Goal: Transaction & Acquisition: Purchase product/service

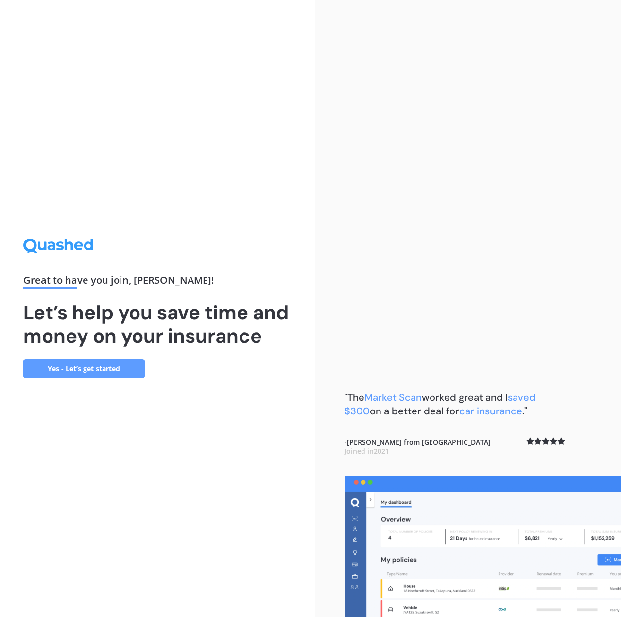
click at [115, 367] on link "Yes - Let’s get started" at bounding box center [83, 368] width 121 height 19
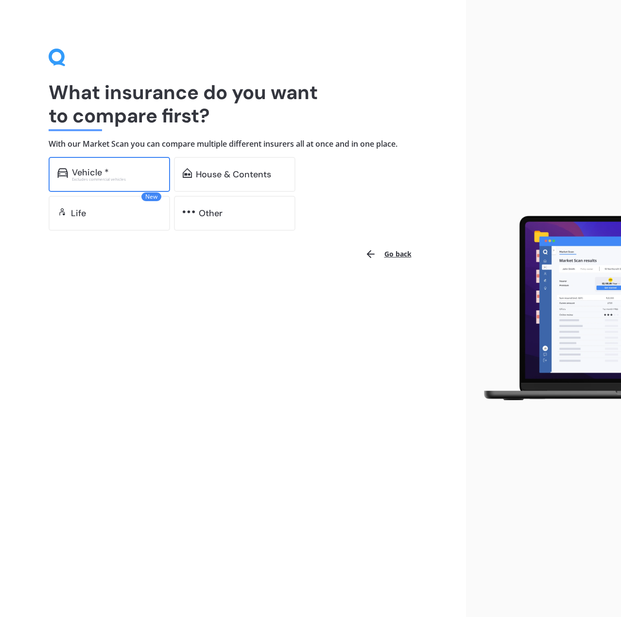
click at [131, 180] on div "Excludes commercial vehicles" at bounding box center [116, 179] width 89 height 4
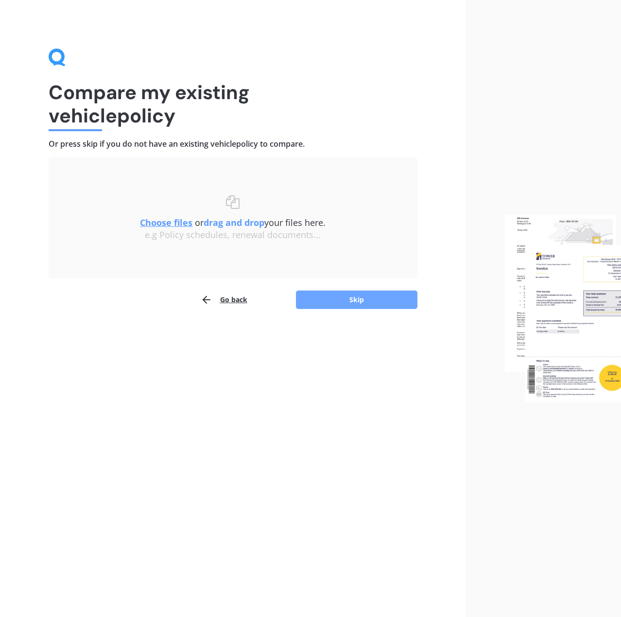
click at [336, 300] on button "Skip" at bounding box center [356, 300] width 121 height 18
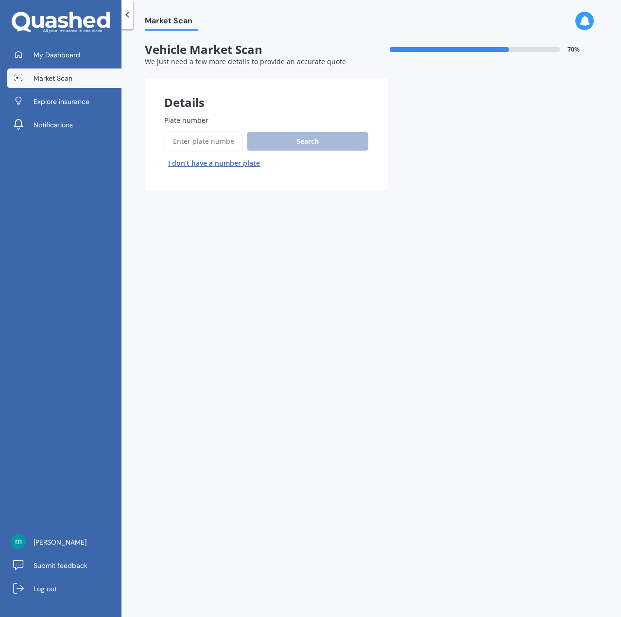
click at [220, 141] on input "Plate number" at bounding box center [203, 141] width 79 height 20
type input "PKL216"
click at [301, 142] on button "Search" at bounding box center [307, 141] width 121 height 18
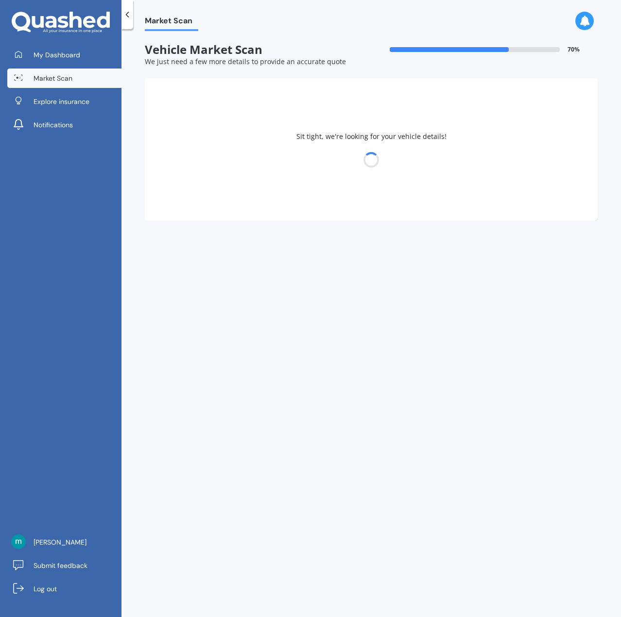
select select "TESLA"
select select "3"
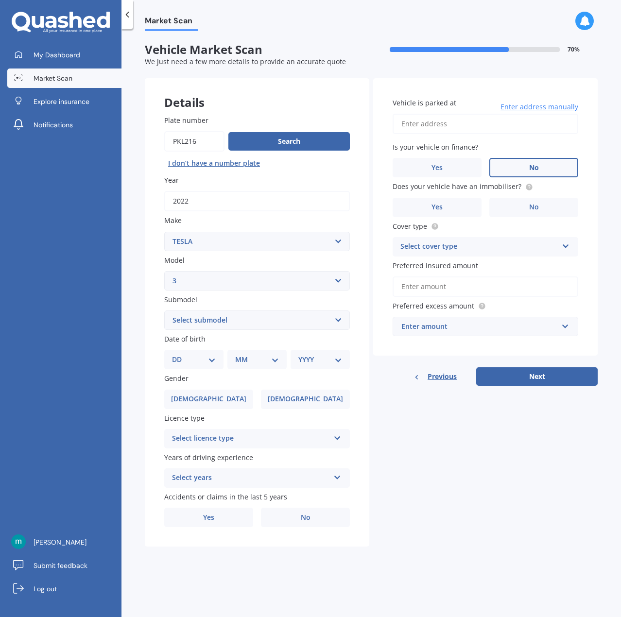
click at [529, 162] on label "No" at bounding box center [533, 167] width 89 height 19
click at [0, 0] on input "No" at bounding box center [0, 0] width 0 height 0
click at [495, 118] on input "Vehicle is parked at" at bounding box center [486, 124] width 186 height 20
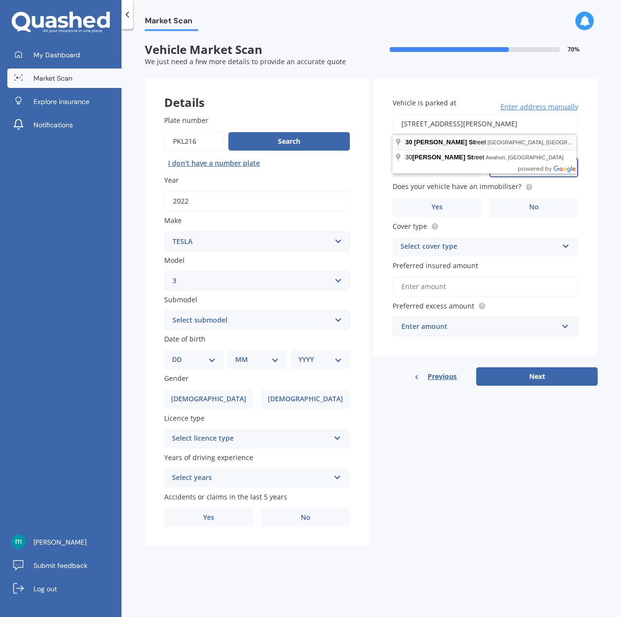
type input "[STREET_ADDRESS][PERSON_NAME]"
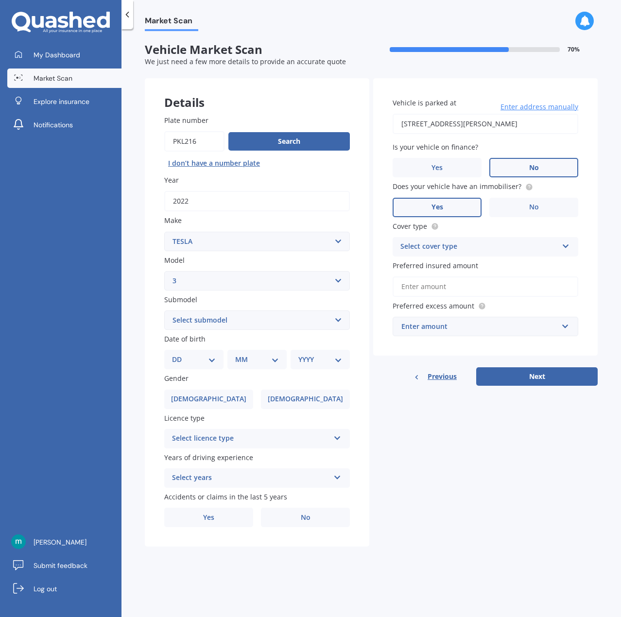
click at [468, 203] on label "Yes" at bounding box center [437, 207] width 89 height 19
click at [0, 0] on input "Yes" at bounding box center [0, 0] width 0 height 0
click at [501, 247] on div "Select cover type" at bounding box center [478, 247] width 157 height 12
click at [487, 266] on div "Comprehensive" at bounding box center [485, 265] width 185 height 17
click at [490, 285] on input "Preferred insured amount" at bounding box center [486, 286] width 186 height 20
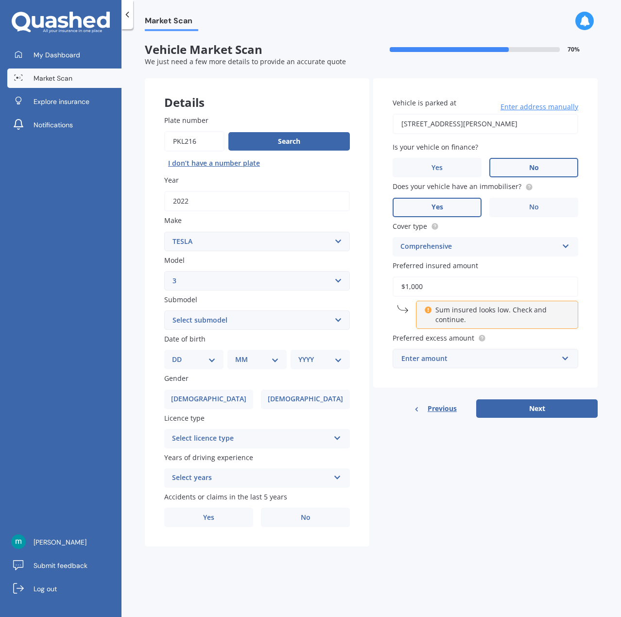
click at [455, 283] on input "$1,000" at bounding box center [486, 286] width 186 height 20
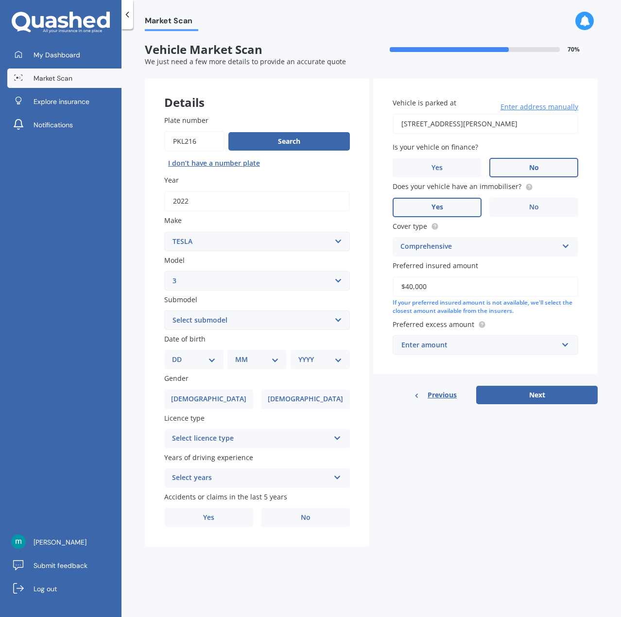
type input "$40,000"
click at [515, 347] on div "Enter amount" at bounding box center [479, 345] width 156 height 11
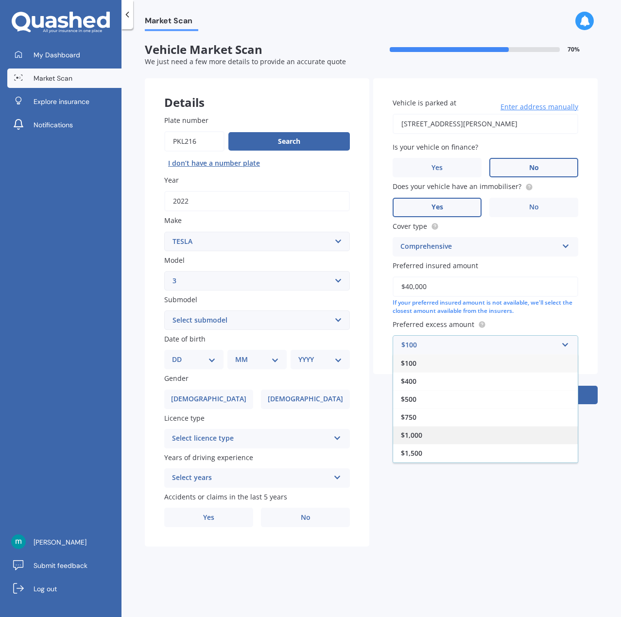
click at [448, 440] on div "$1,000" at bounding box center [485, 435] width 185 height 18
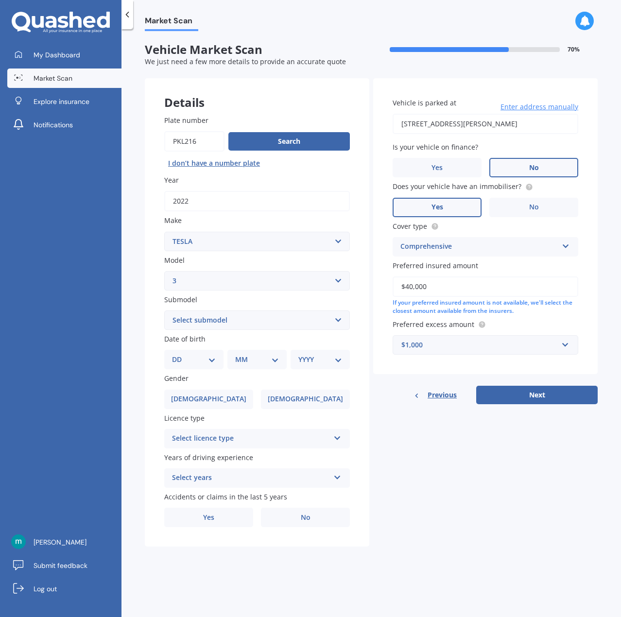
click at [209, 361] on select "DD 01 02 03 04 05 06 07 08 09 10 11 12 13 14 15 16 17 18 19 20 21 22 23 24 25 2…" at bounding box center [194, 359] width 44 height 11
select select "26"
click at [180, 354] on select "DD 01 02 03 04 05 06 07 08 09 10 11 12 13 14 15 16 17 18 19 20 21 22 23 24 25 2…" at bounding box center [194, 359] width 44 height 11
click at [261, 362] on select "MM 01 02 03 04 05 06 07 08 09 10 11 12" at bounding box center [259, 359] width 40 height 11
select select "03"
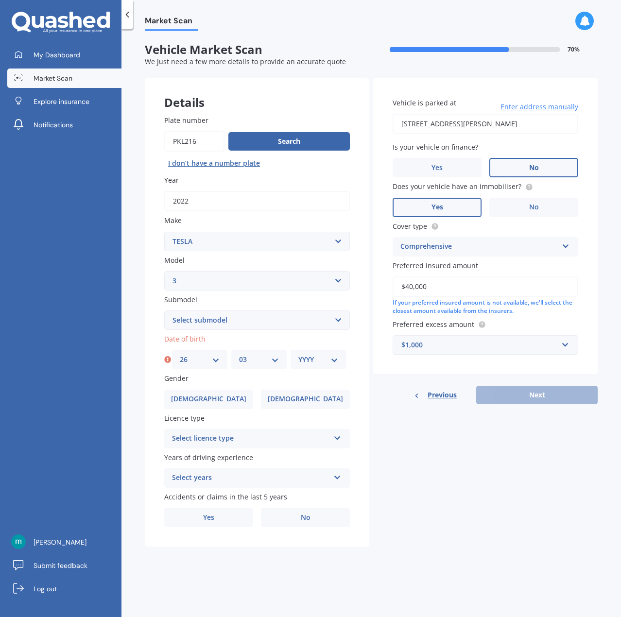
click at [239, 354] on select "MM 01 02 03 04 05 06 07 08 09 10 11 12" at bounding box center [259, 359] width 40 height 11
click at [322, 357] on select "YYYY 2025 2024 2023 2022 2021 2020 2019 2018 2017 2016 2015 2014 2013 2012 2011…" at bounding box center [318, 359] width 40 height 11
select select "1989"
click at [298, 354] on select "YYYY 2025 2024 2023 2022 2021 2020 2019 2018 2017 2016 2015 2014 2013 2012 2011…" at bounding box center [318, 359] width 40 height 11
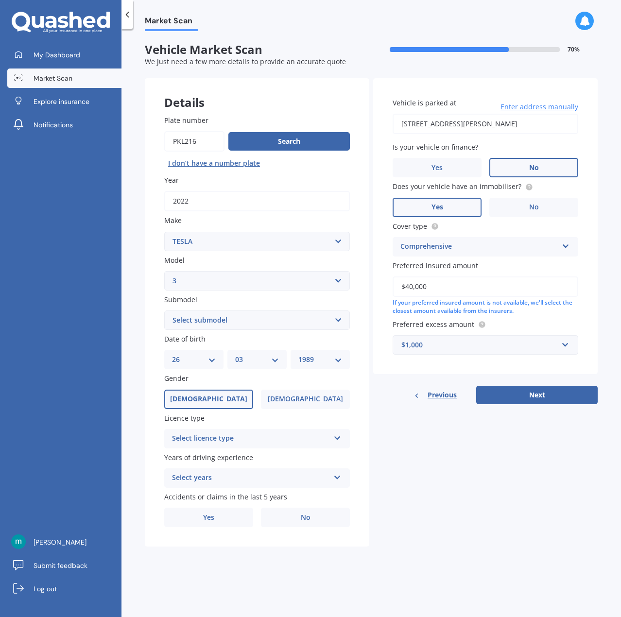
click at [229, 400] on label "[DEMOGRAPHIC_DATA]" at bounding box center [208, 399] width 89 height 19
click at [0, 0] on input "[DEMOGRAPHIC_DATA]" at bounding box center [0, 0] width 0 height 0
click at [269, 435] on div "Select licence type" at bounding box center [250, 439] width 157 height 12
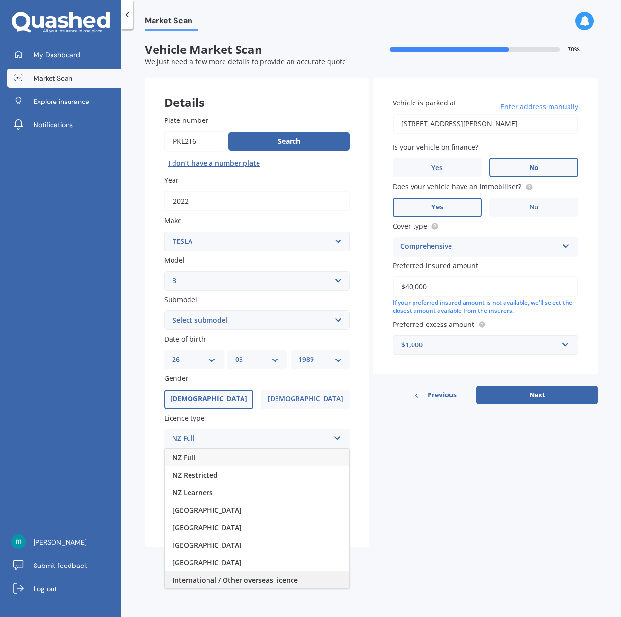
scroll to position [1, 0]
click at [232, 461] on div "NZ Full" at bounding box center [257, 456] width 185 height 17
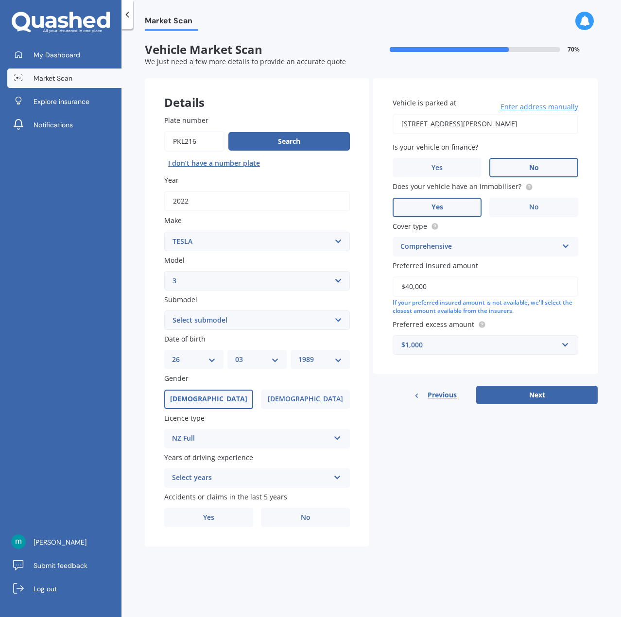
click at [295, 473] on div "Select years" at bounding box center [250, 478] width 157 height 12
click at [269, 494] on div "5 or more years" at bounding box center [257, 496] width 185 height 17
click at [301, 519] on span "No" at bounding box center [306, 518] width 10 height 8
click at [0, 0] on input "No" at bounding box center [0, 0] width 0 height 0
click at [511, 392] on button "Next" at bounding box center [536, 395] width 121 height 18
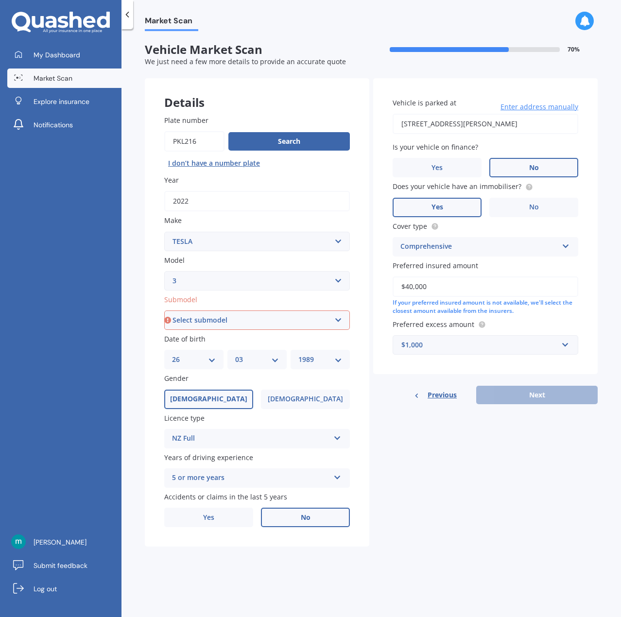
click at [316, 324] on select "Select submodel EV" at bounding box center [257, 319] width 186 height 19
select select "EV"
click at [164, 310] on select "Select submodel EV" at bounding box center [257, 319] width 186 height 19
click at [505, 394] on button "Next" at bounding box center [536, 395] width 121 height 18
select select "26"
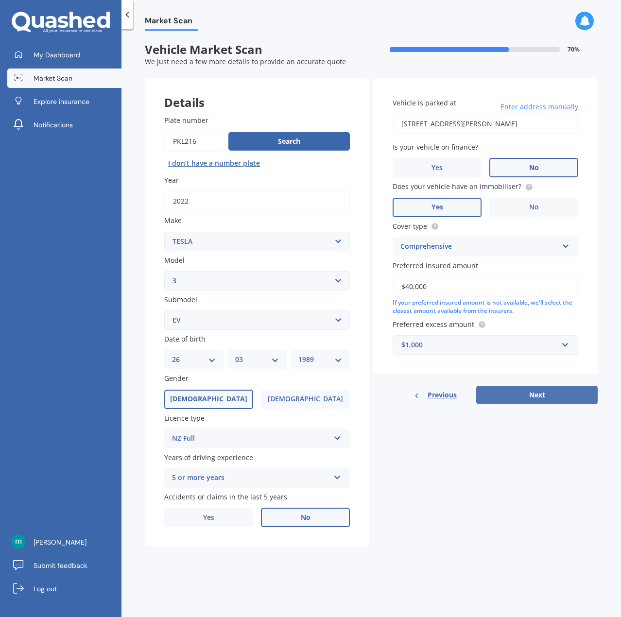
select select "03"
select select "1989"
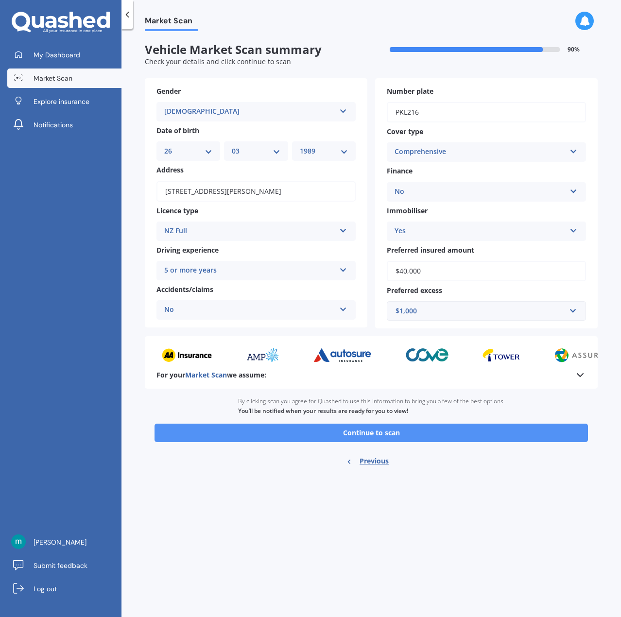
click at [404, 430] on button "Continue to scan" at bounding box center [371, 433] width 433 height 18
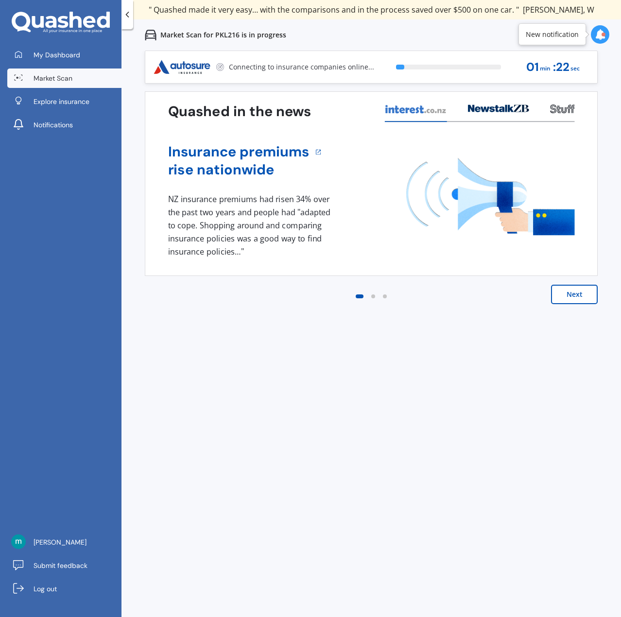
click at [571, 297] on button "Next" at bounding box center [574, 294] width 47 height 19
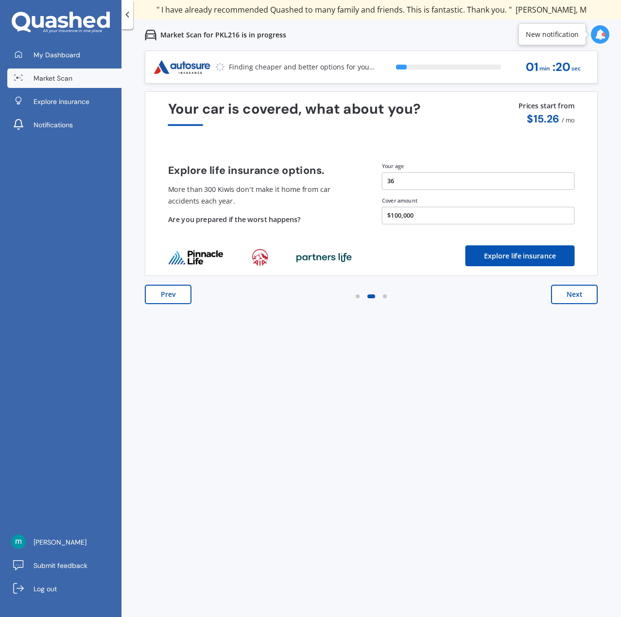
click at [571, 297] on button "Next" at bounding box center [574, 294] width 47 height 19
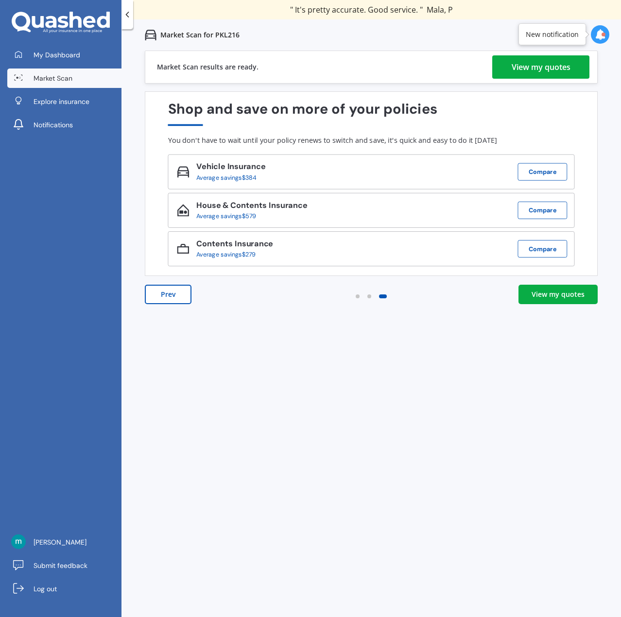
click at [531, 62] on div "View my quotes" at bounding box center [541, 66] width 59 height 23
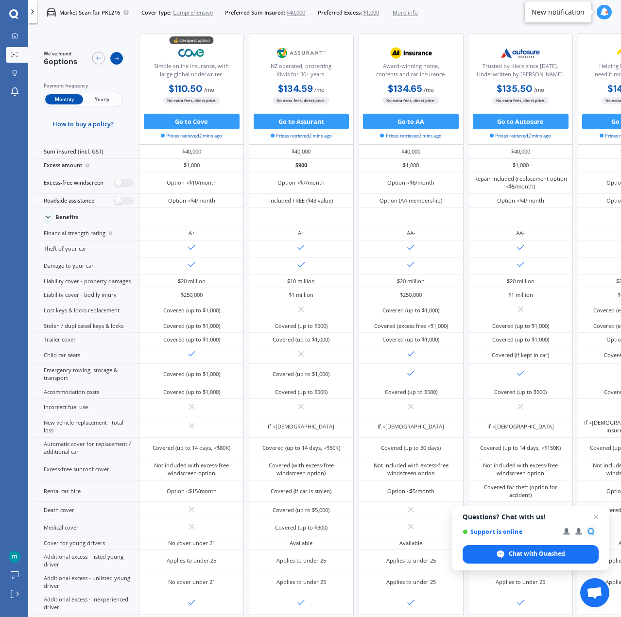
click at [118, 59] on icon at bounding box center [117, 58] width 6 height 6
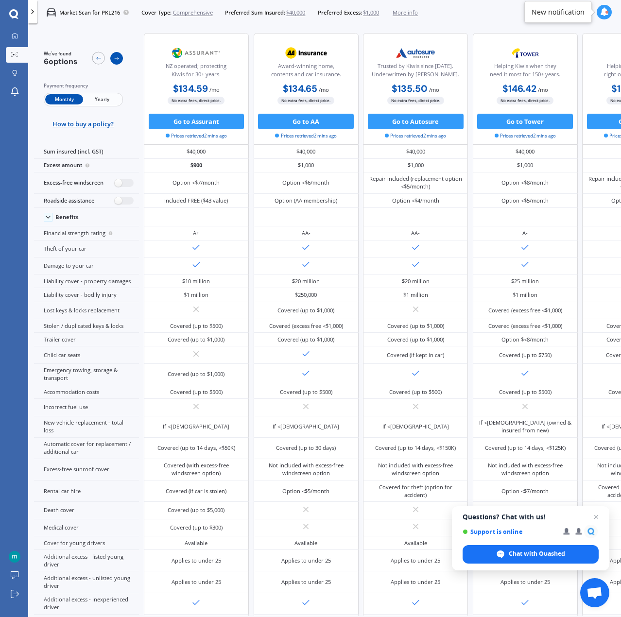
click at [118, 59] on icon at bounding box center [117, 58] width 6 height 6
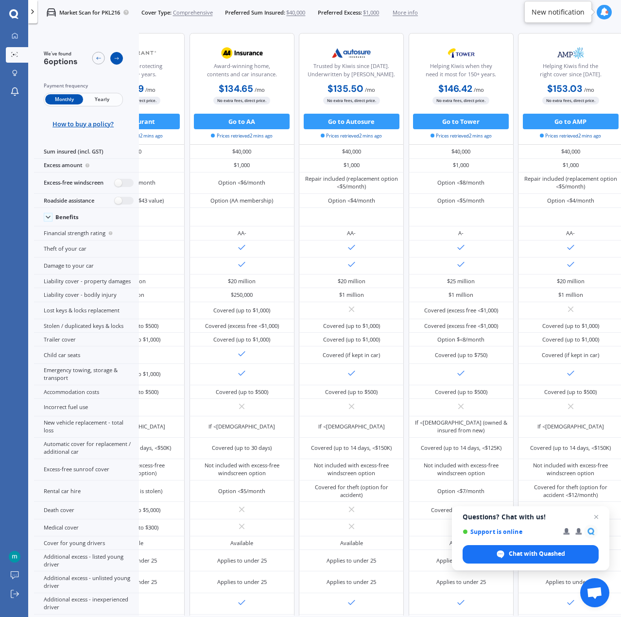
scroll to position [0, 219]
click at [102, 56] on div at bounding box center [98, 58] width 13 height 13
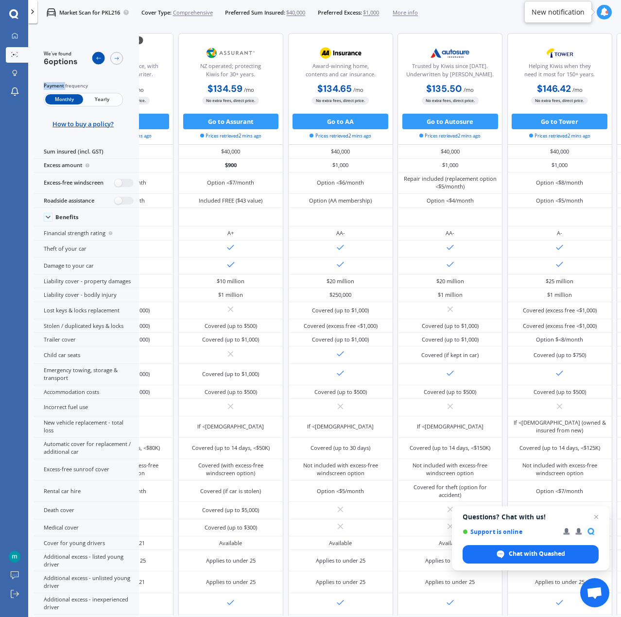
click at [102, 56] on div at bounding box center [98, 58] width 13 height 13
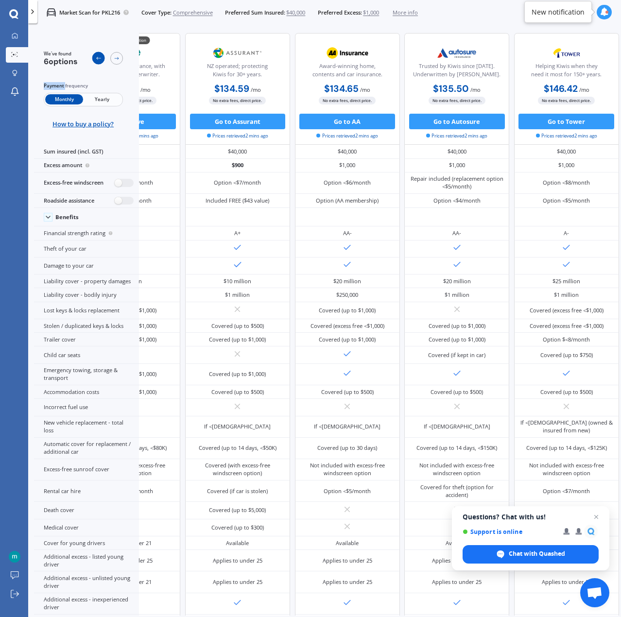
scroll to position [0, 8]
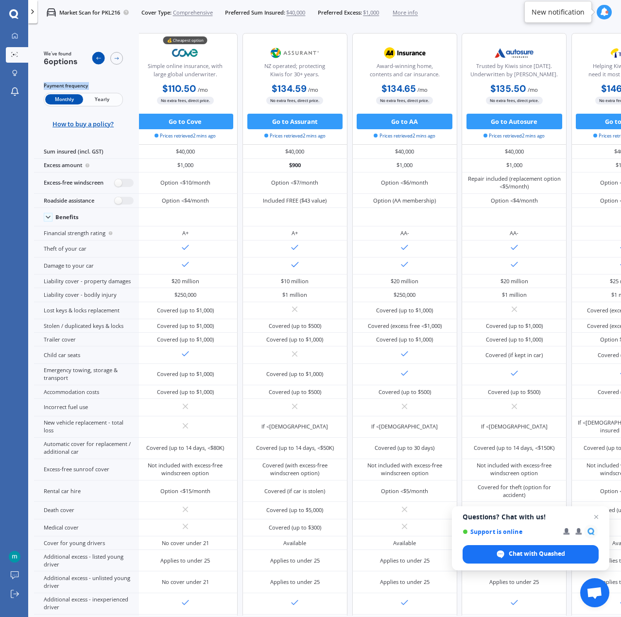
click at [102, 56] on div at bounding box center [98, 58] width 13 height 13
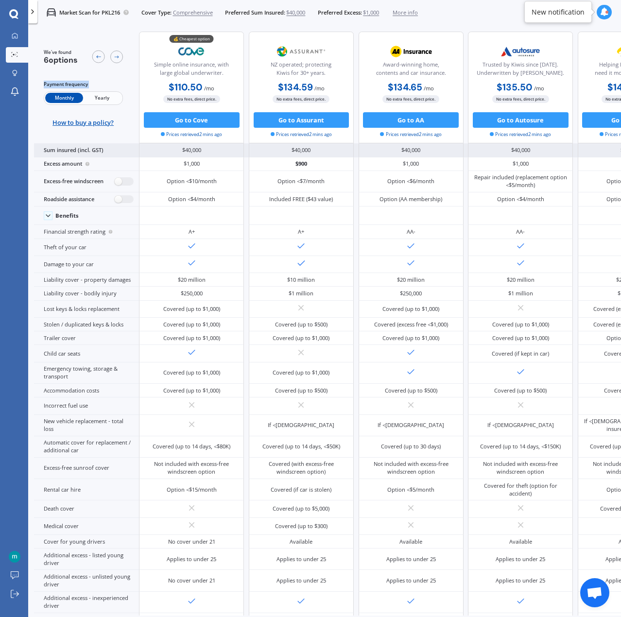
scroll to position [0, 0]
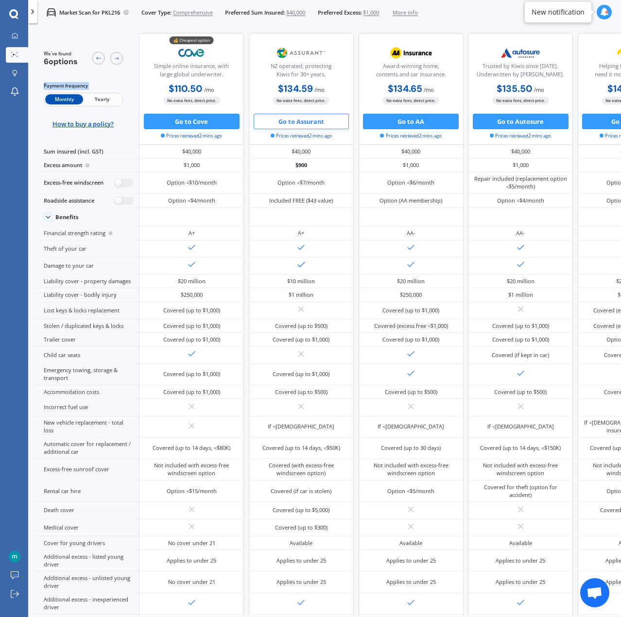
click at [325, 127] on button "Go to Assurant" at bounding box center [302, 122] width 96 height 16
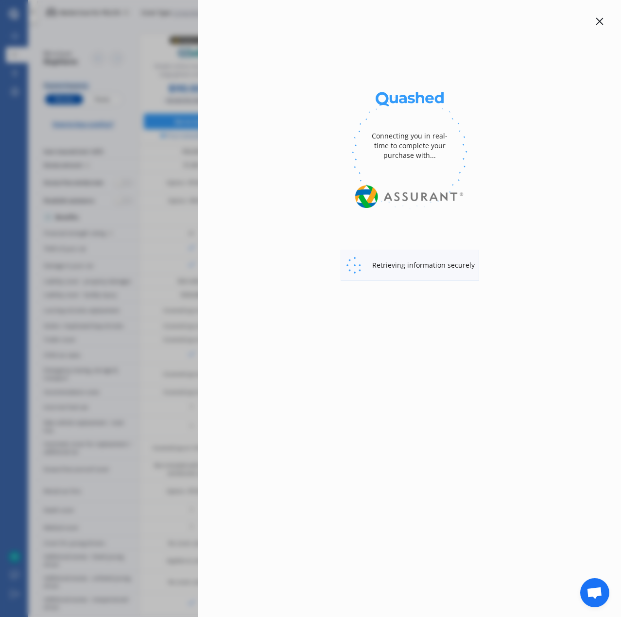
select select "Monthly"
select select "full"
select select "500.00"
select select "[GEOGRAPHIC_DATA]"
select select "TESLA"
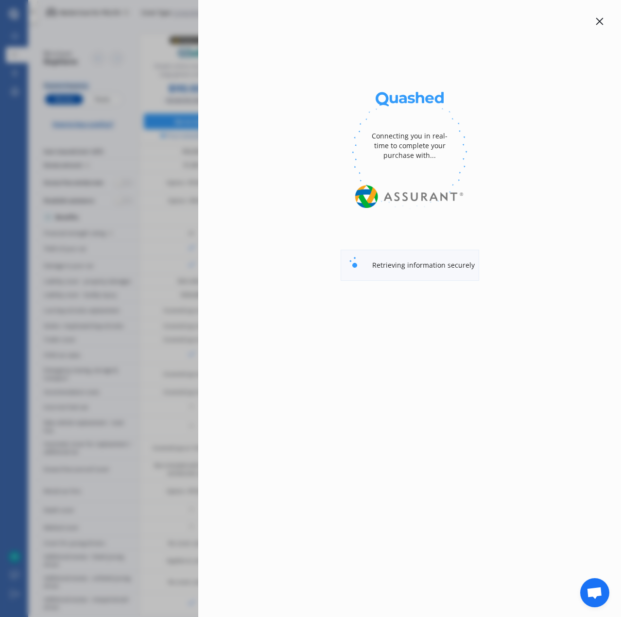
select select "3"
select select "EV"
